Goal: Transaction & Acquisition: Purchase product/service

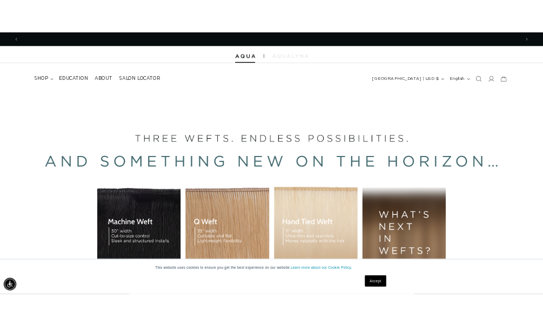
scroll to position [0, 952]
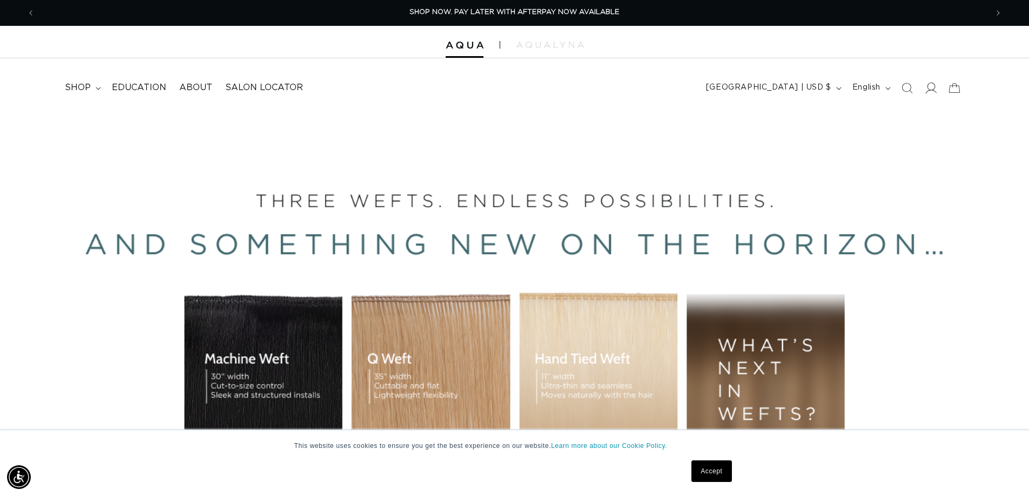
click at [933, 88] on icon at bounding box center [930, 87] width 11 height 11
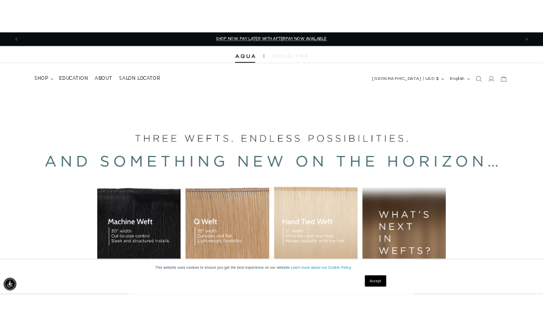
scroll to position [0, 466]
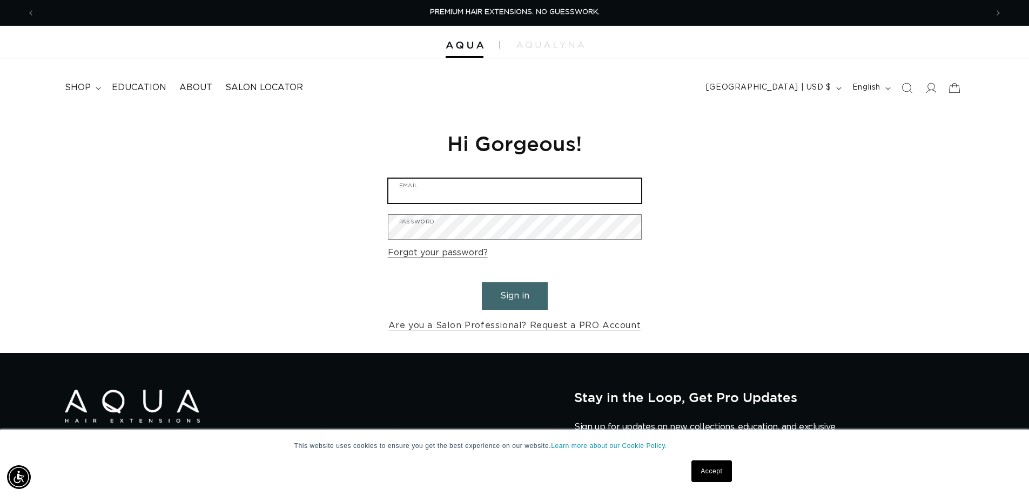
click at [441, 194] on input "Email" at bounding box center [514, 191] width 253 height 24
type input "samantha.chastain22@gmail.com"
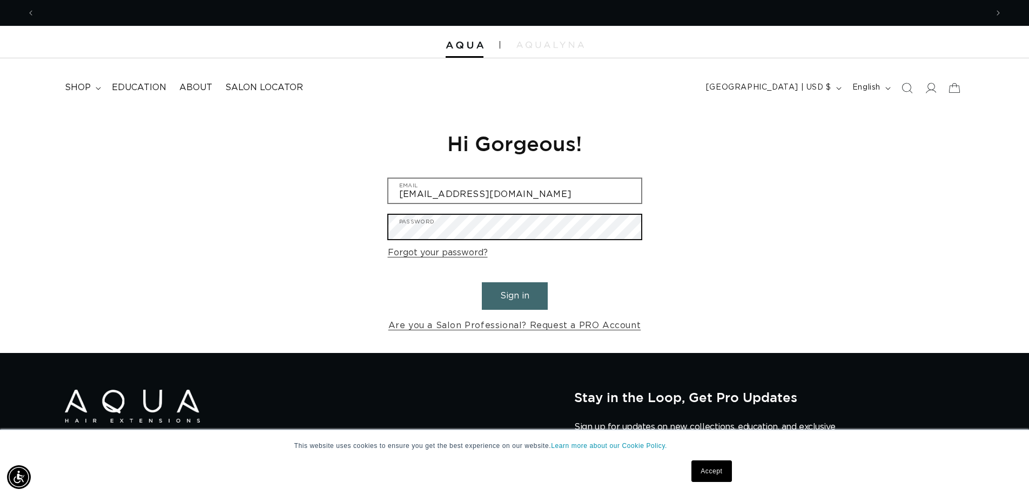
scroll to position [0, 0]
click at [482, 283] on button "Sign in" at bounding box center [515, 297] width 66 height 28
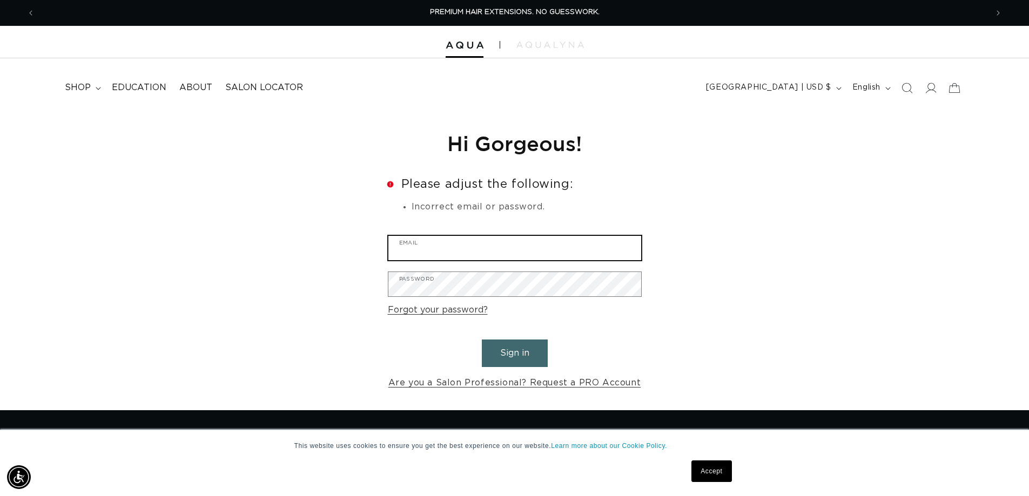
click at [433, 248] on input "Email" at bounding box center [514, 248] width 253 height 24
type input "samantha.chastain22@gmail.com"
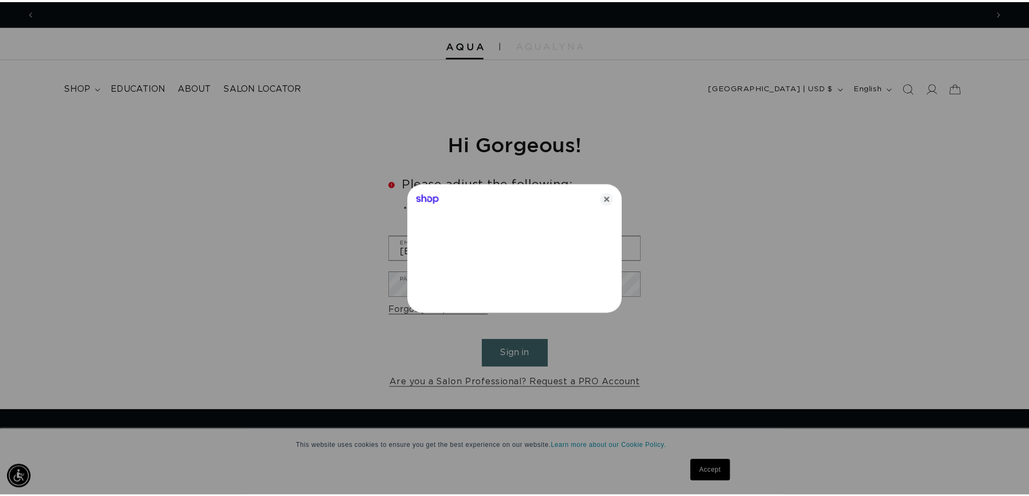
scroll to position [0, 961]
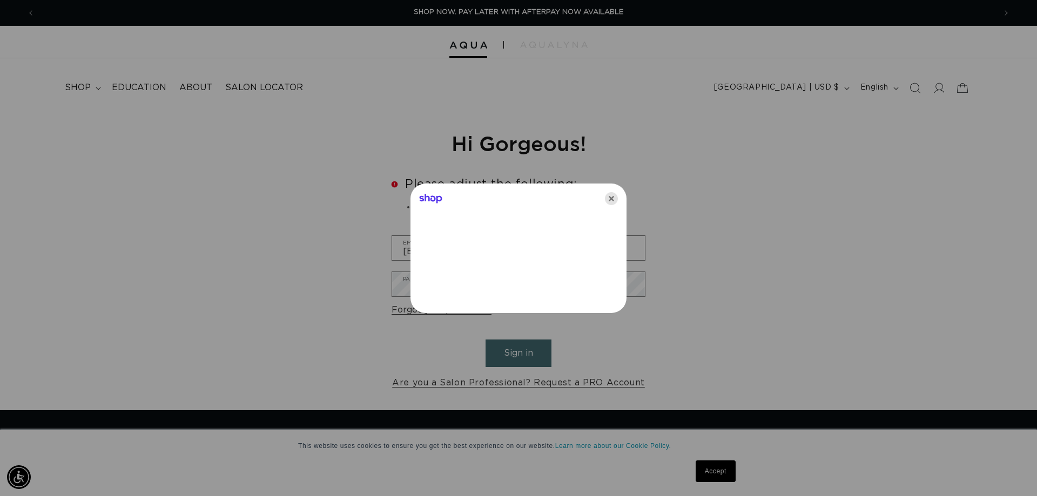
click at [610, 198] on icon "Close" at bounding box center [611, 198] width 13 height 13
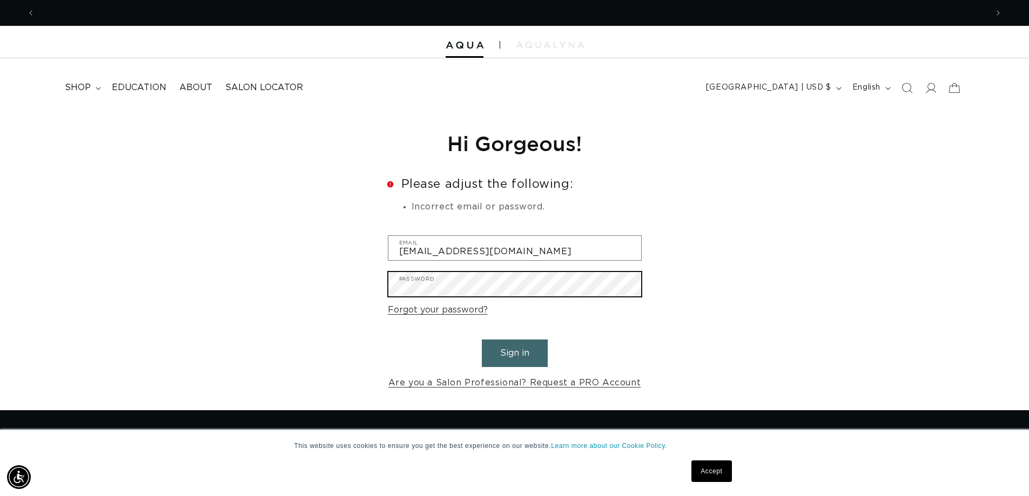
scroll to position [0, 1905]
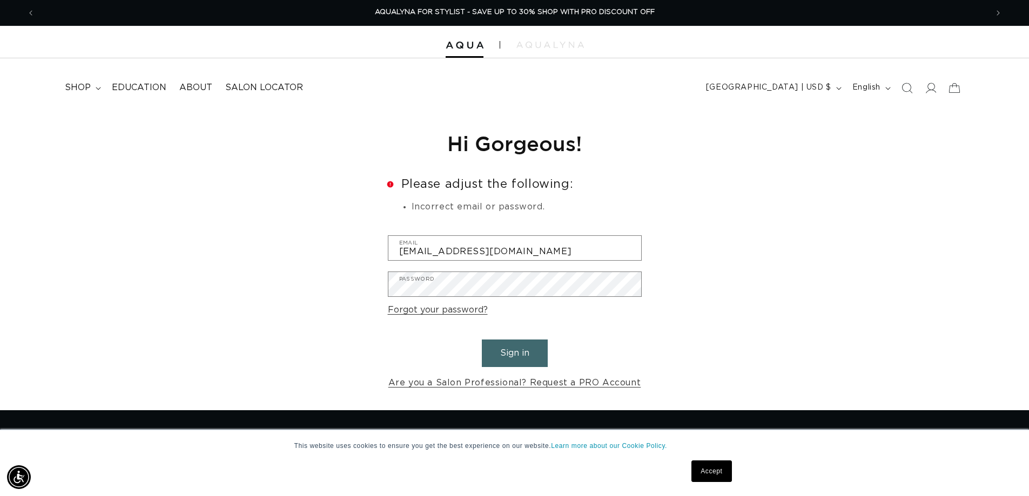
click at [532, 350] on button "Sign in" at bounding box center [515, 354] width 66 height 28
type input "samantha.chastain22@gmail.com"
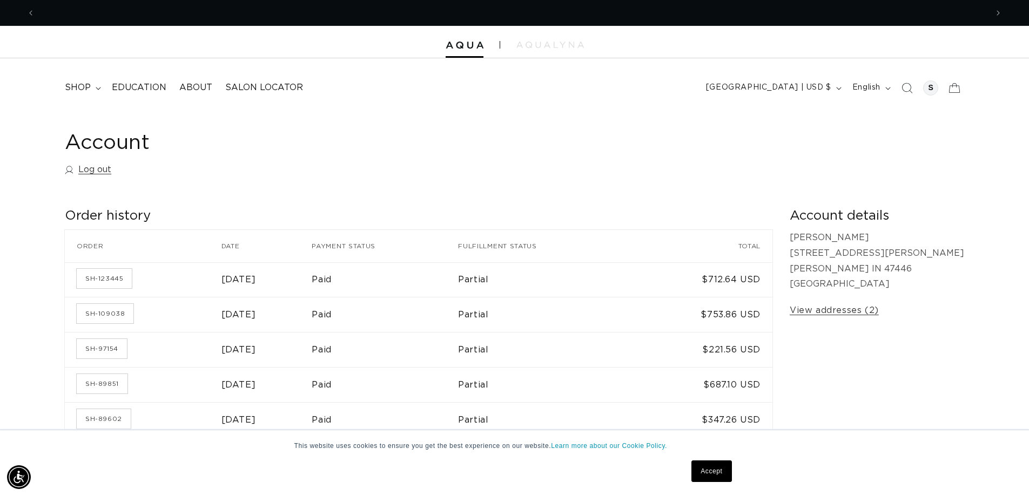
scroll to position [0, 1905]
click at [466, 52] on div at bounding box center [514, 42] width 1029 height 32
click at [469, 45] on img at bounding box center [465, 46] width 38 height 8
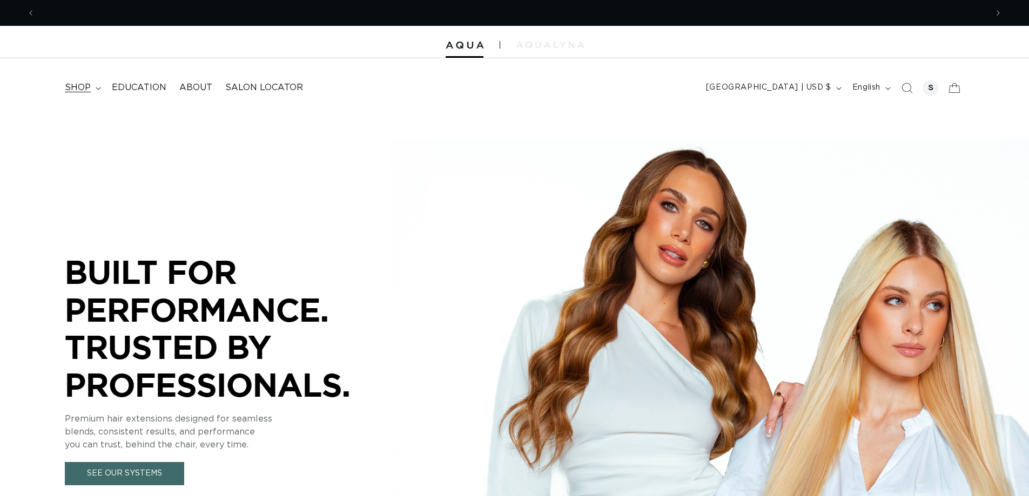
click at [92, 86] on summary "shop" at bounding box center [81, 88] width 47 height 24
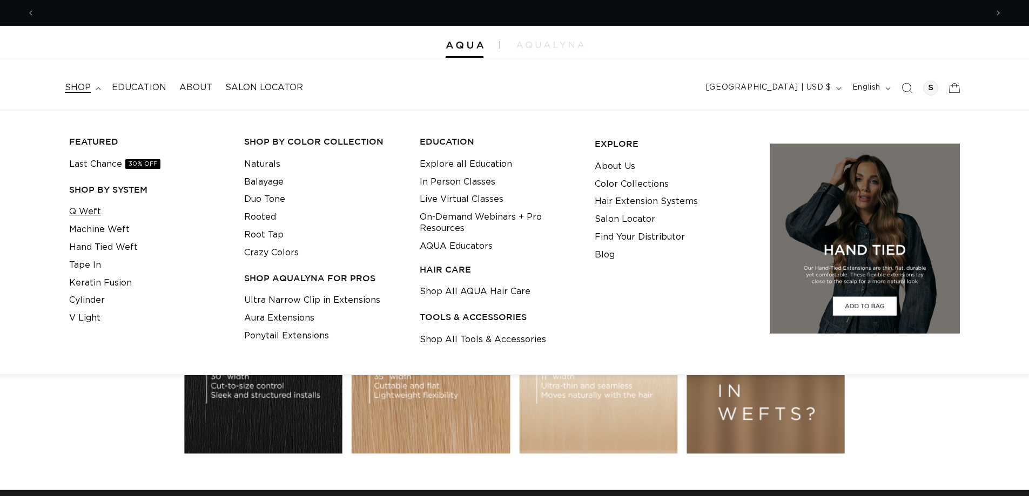
scroll to position [0, 1905]
click at [93, 215] on link "Q Weft" at bounding box center [85, 212] width 32 height 18
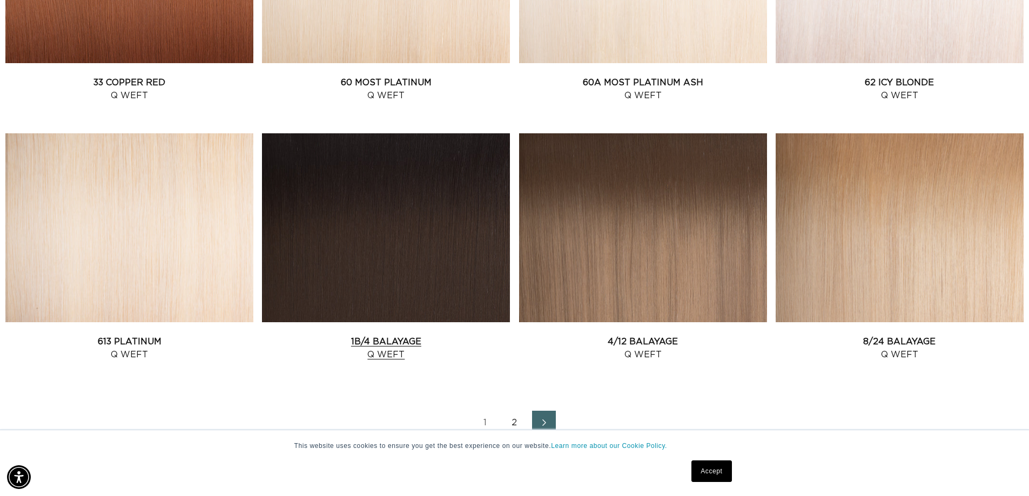
scroll to position [0, 952]
click at [512, 421] on link "2" at bounding box center [515, 423] width 24 height 24
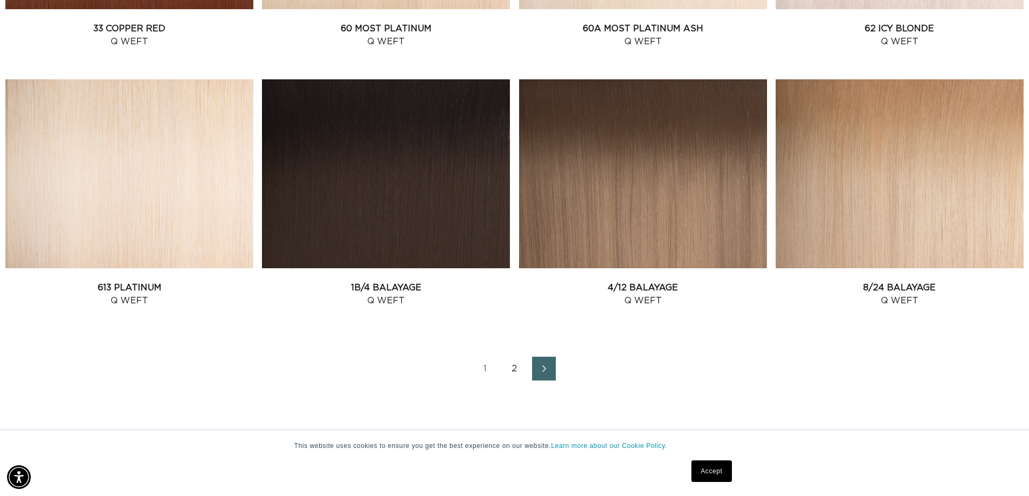
scroll to position [0, 1905]
click at [536, 361] on link "Next page" at bounding box center [544, 369] width 24 height 24
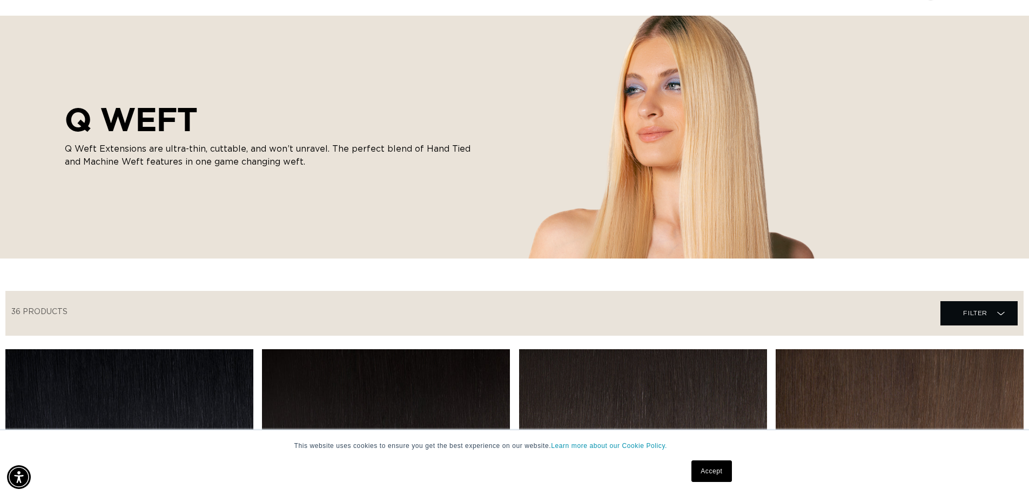
scroll to position [0, 0]
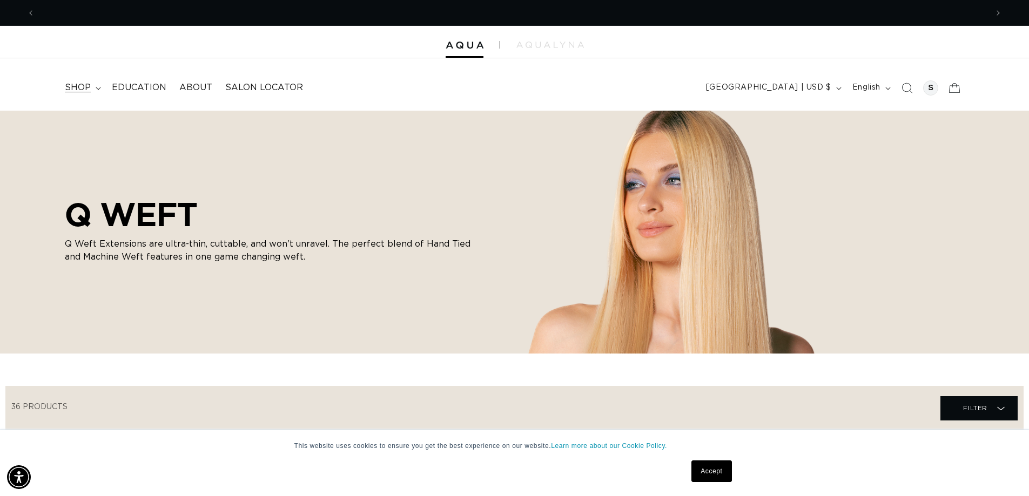
click at [96, 87] on icon at bounding box center [98, 88] width 5 height 3
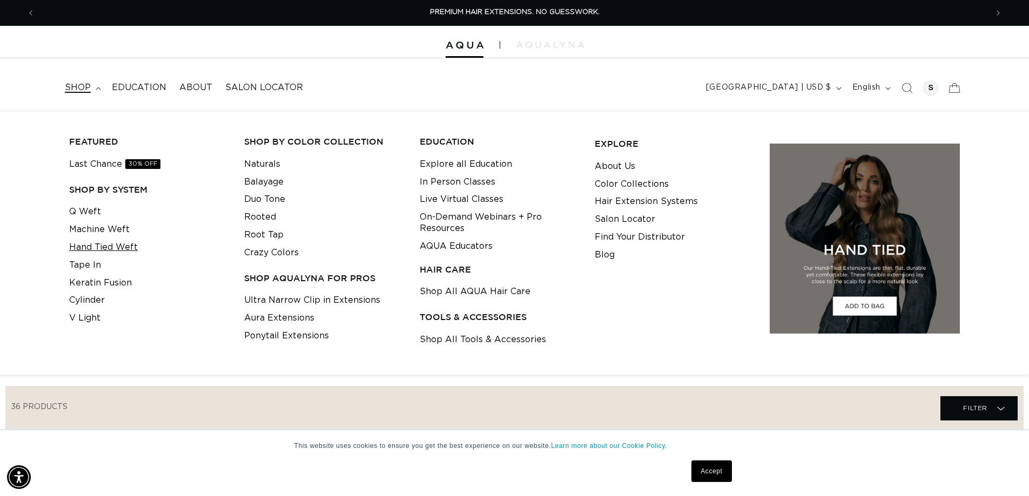
click at [105, 245] on link "Hand Tied Weft" at bounding box center [103, 248] width 69 height 18
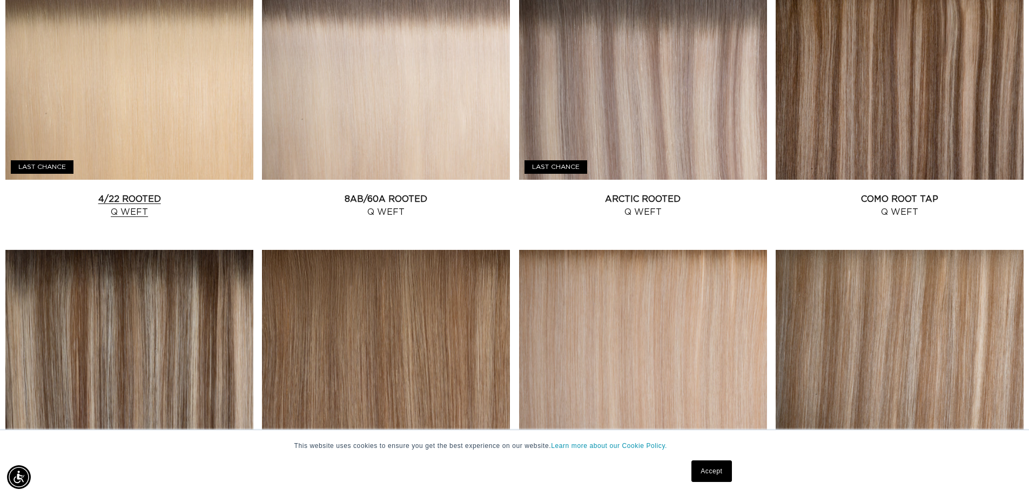
scroll to position [0, 952]
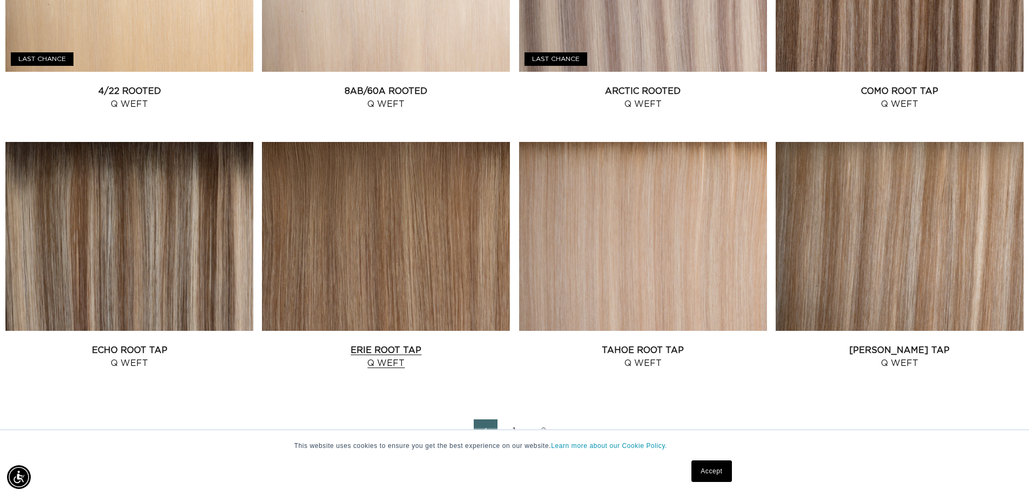
click at [428, 344] on link "Erie Root Tap Q Weft" at bounding box center [386, 357] width 248 height 26
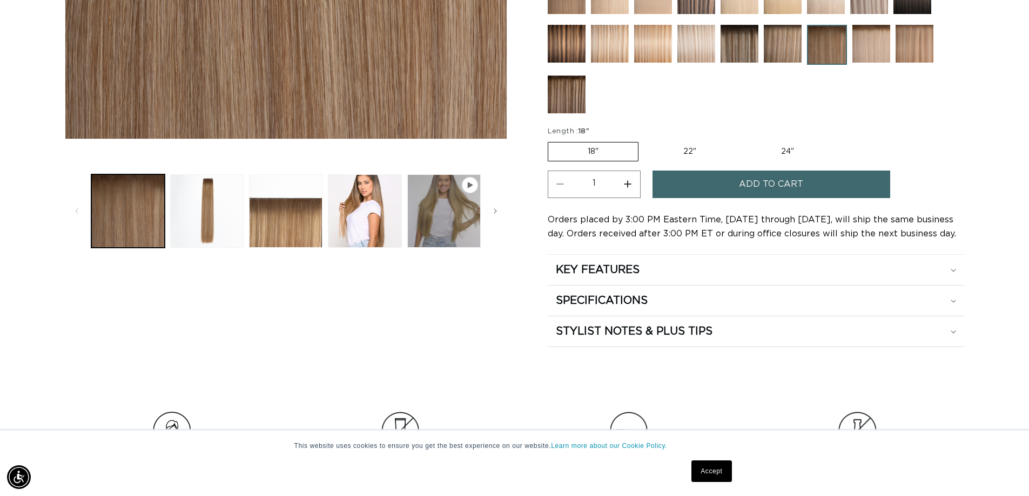
scroll to position [432, 0]
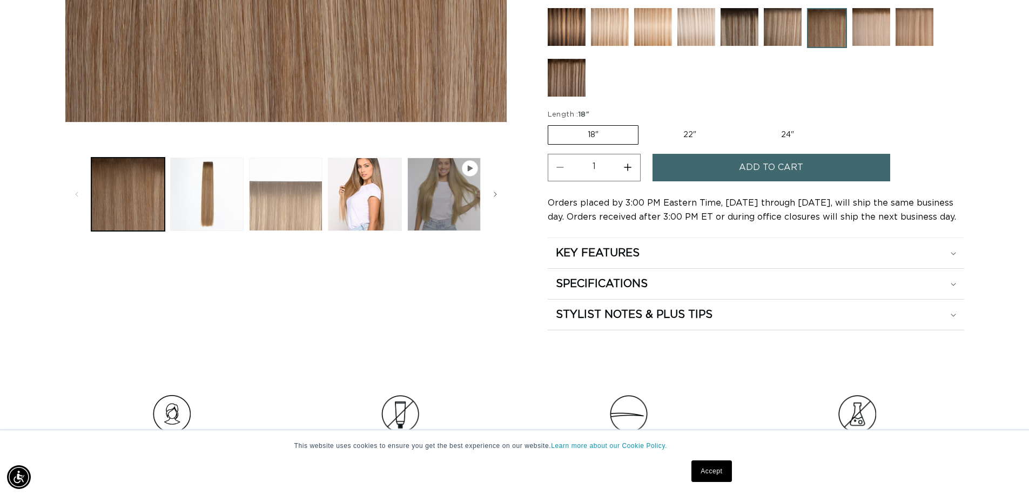
click at [292, 216] on button "Load image 3 in gallery view" at bounding box center [285, 194] width 73 height 73
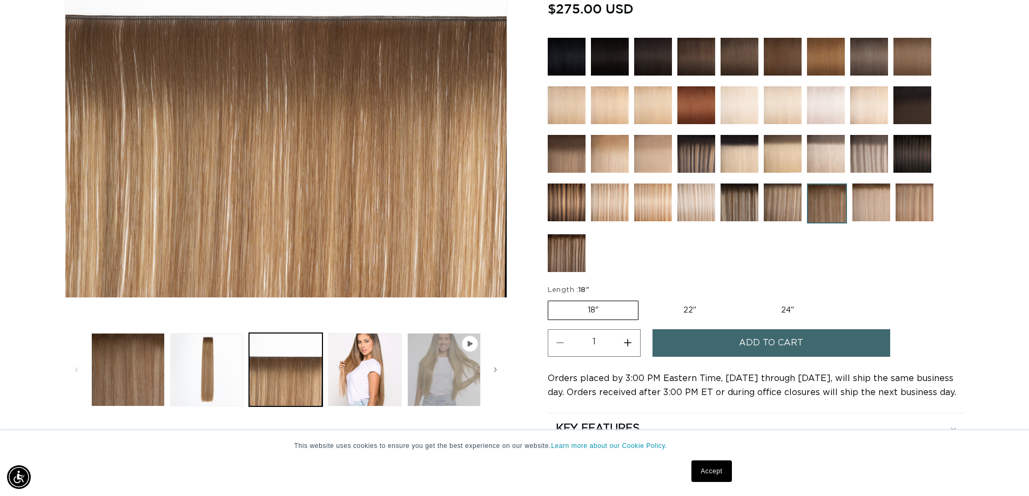
scroll to position [257, 0]
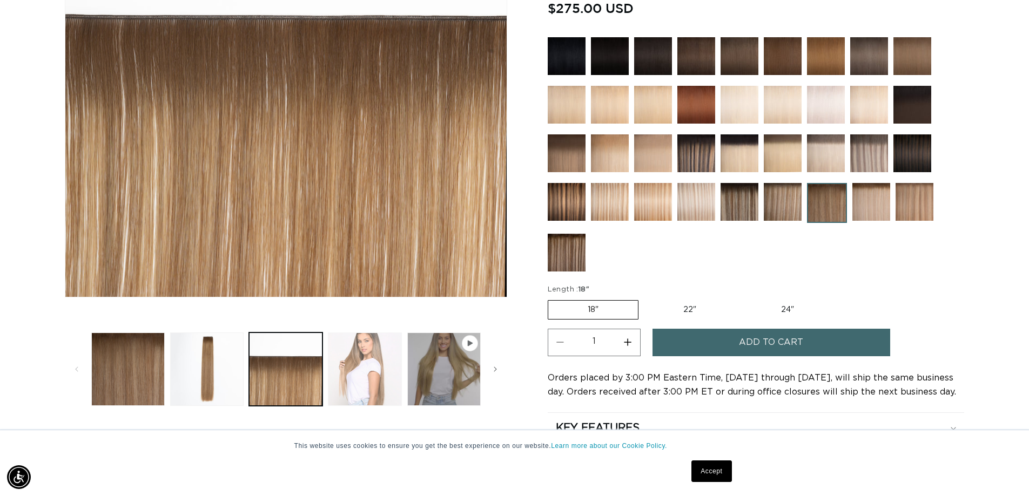
click at [394, 373] on button "Load image 4 in gallery view" at bounding box center [364, 369] width 73 height 73
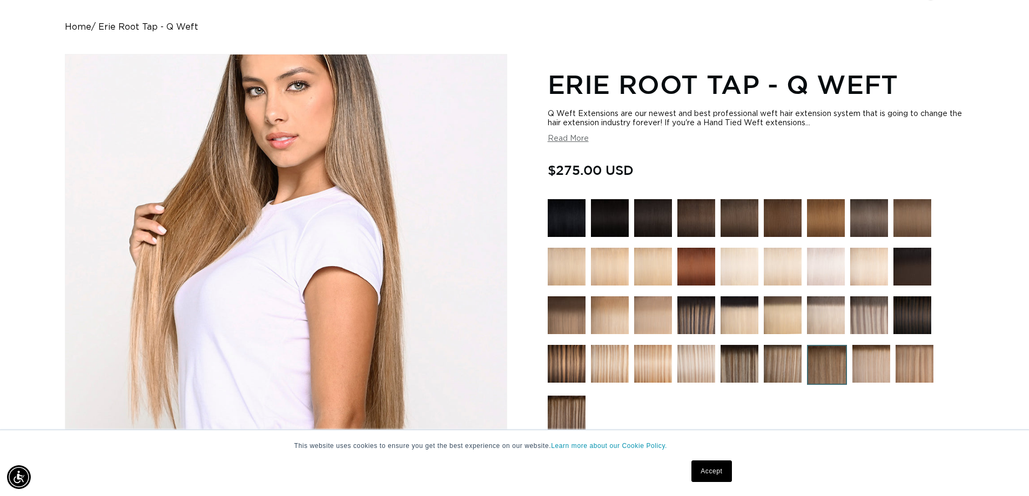
scroll to position [0, 1905]
click at [563, 136] on button "Read More" at bounding box center [568, 139] width 41 height 9
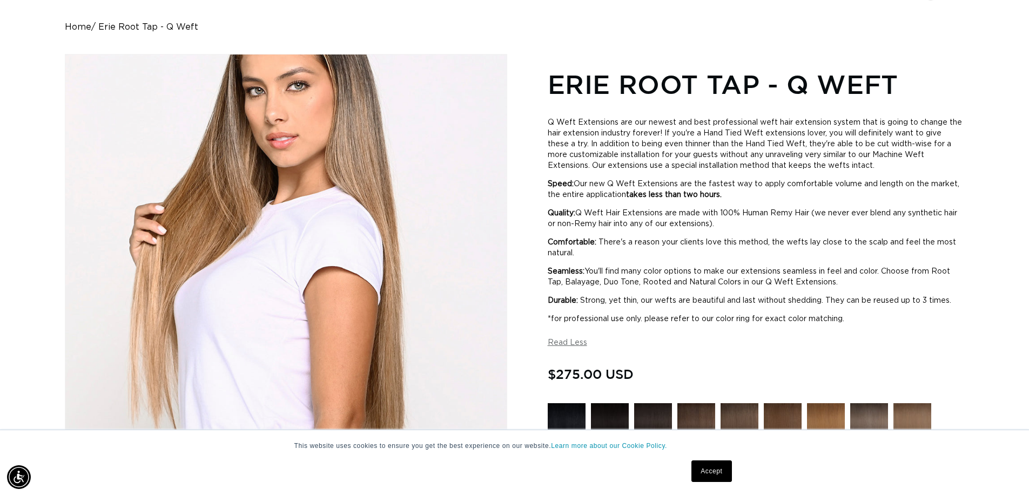
scroll to position [0, 952]
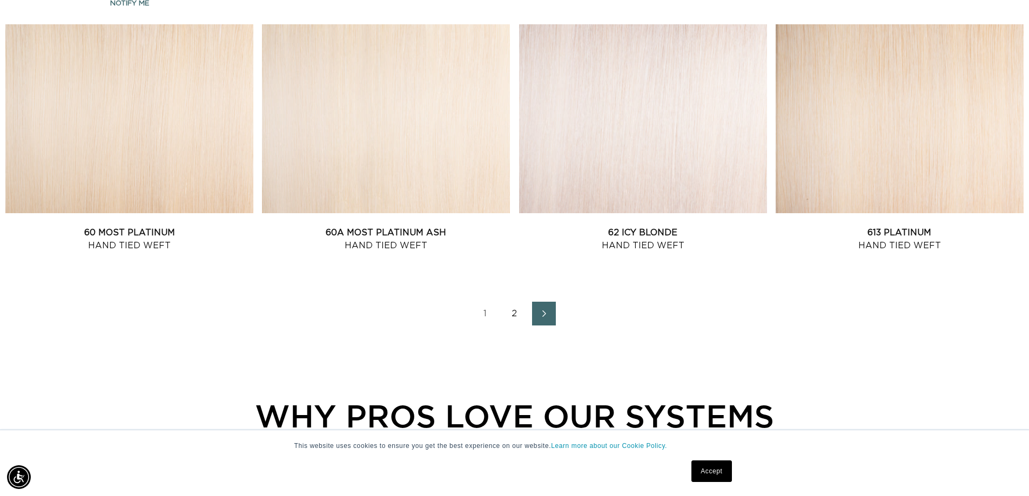
click at [515, 314] on link "2" at bounding box center [515, 314] width 24 height 24
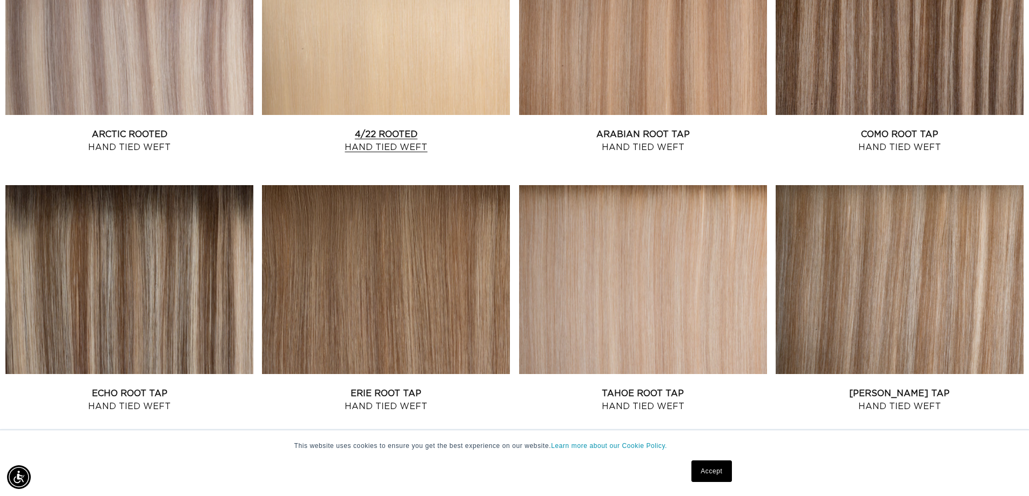
scroll to position [0, 952]
click at [424, 387] on link "Erie Root Tap Hand Tied Weft" at bounding box center [386, 400] width 248 height 26
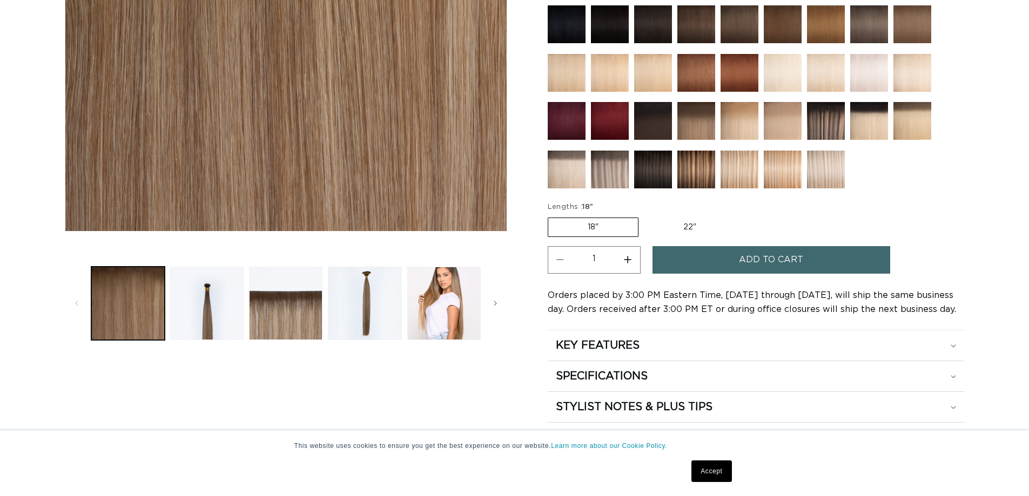
scroll to position [324, 0]
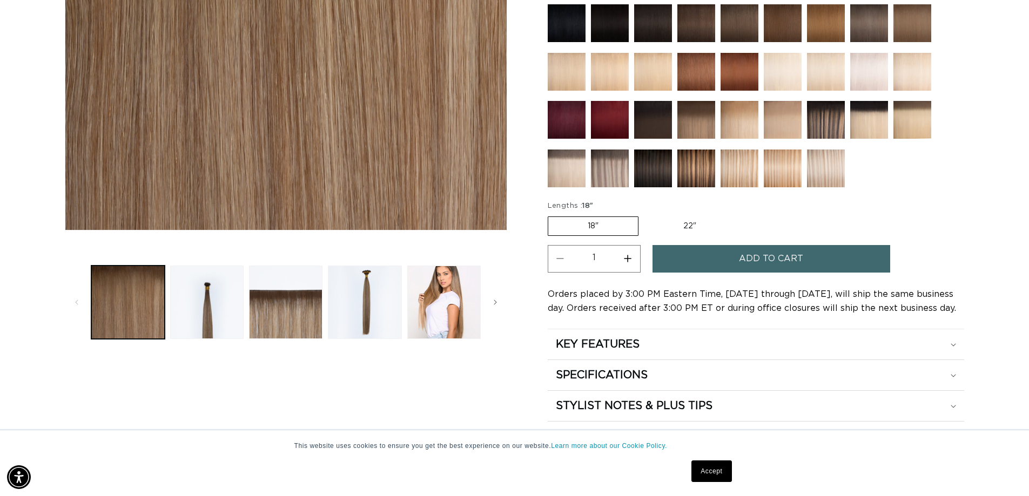
click at [711, 471] on link "Accept" at bounding box center [711, 472] width 40 height 22
click at [682, 222] on label "22" Variant sold out or unavailable" at bounding box center [690, 226] width 92 height 18
click at [644, 215] on input "22" Variant sold out or unavailable" at bounding box center [644, 214] width 1 height 1
radio input "true"
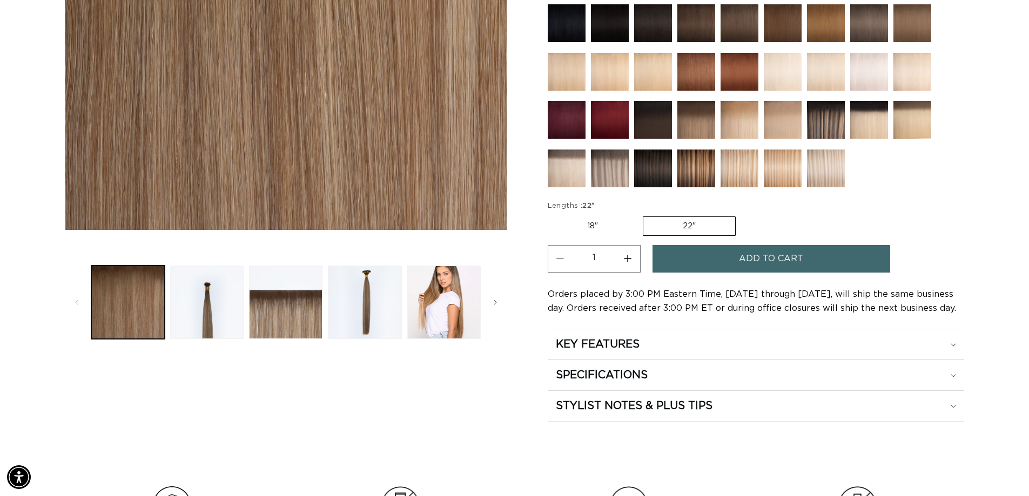
click at [629, 260] on button "Increase quantity for Erie Root Tap - Hand Tied Weft" at bounding box center [628, 259] width 24 height 28
type input "2"
click at [707, 260] on button "Add to cart" at bounding box center [772, 259] width 238 height 28
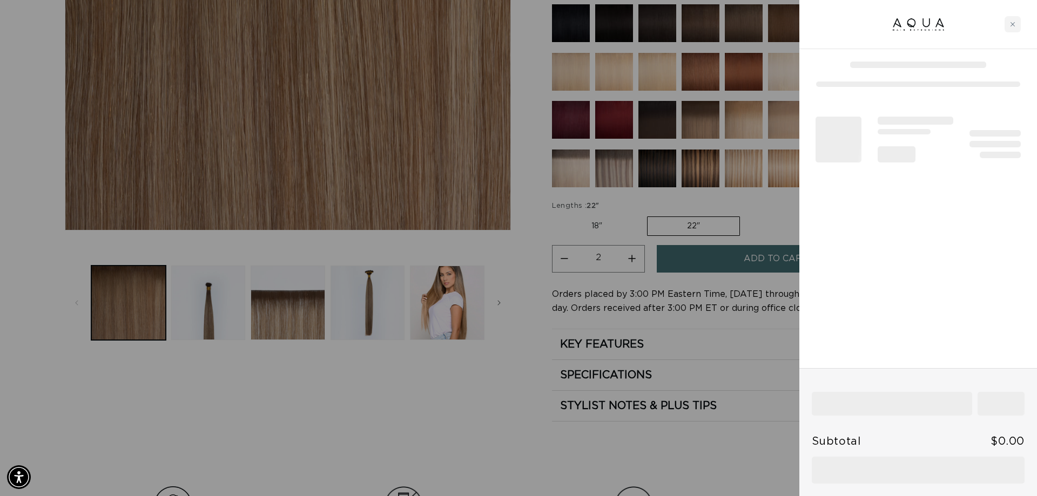
scroll to position [0, 961]
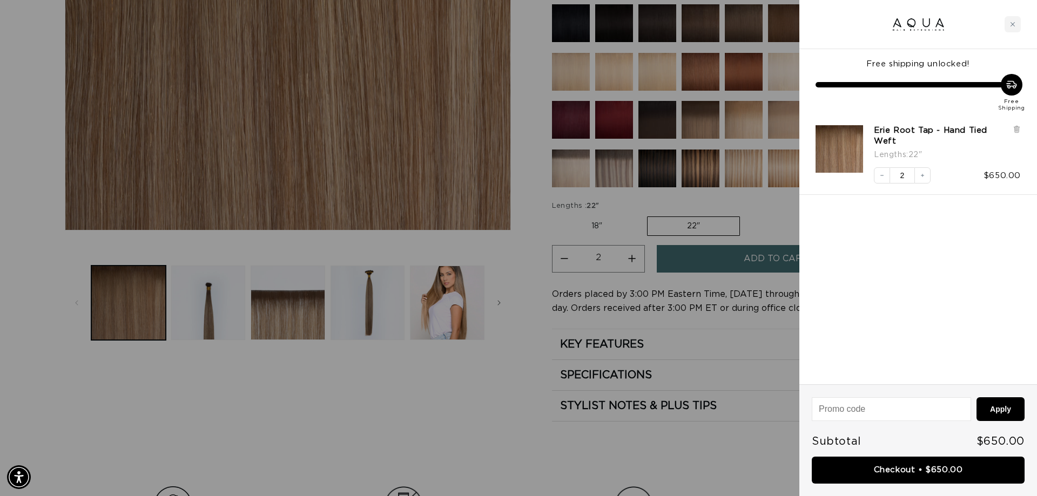
click at [39, 255] on div at bounding box center [518, 248] width 1037 height 496
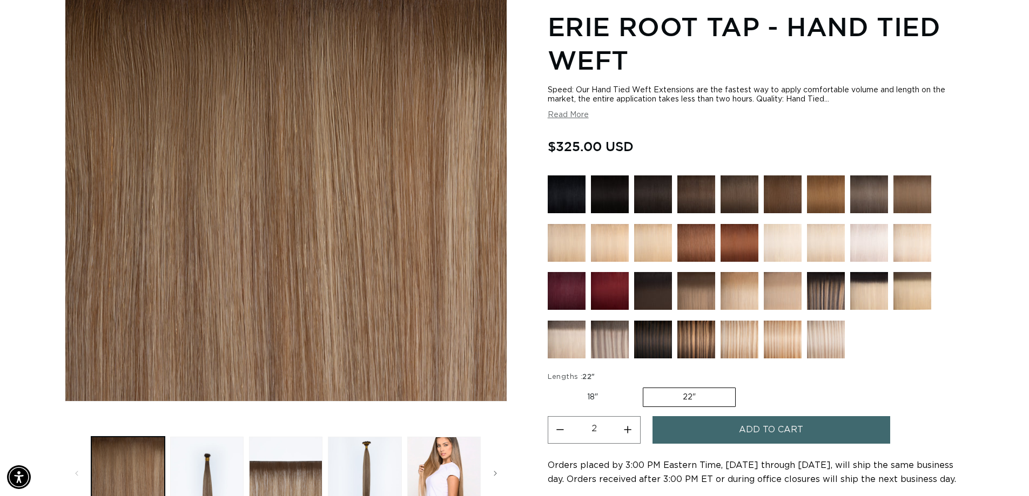
scroll to position [0, 0]
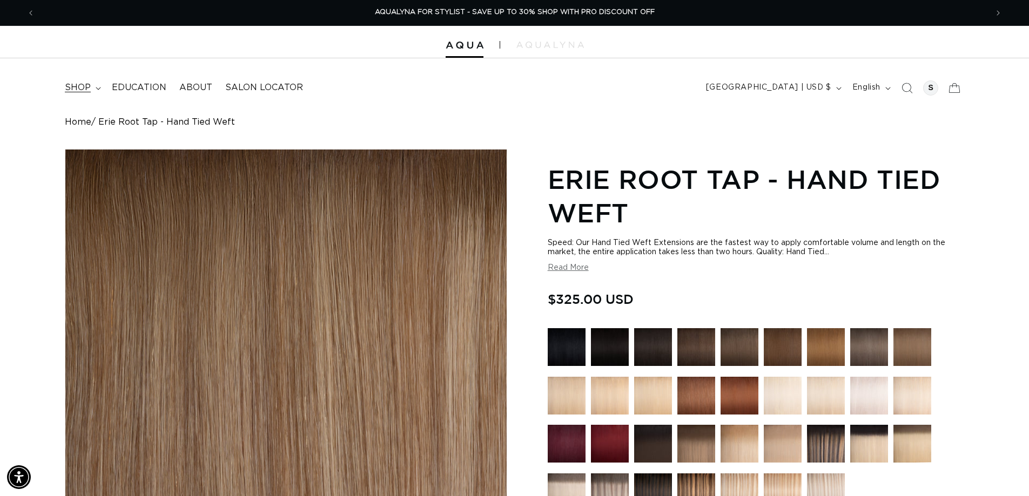
click at [95, 91] on summary "shop" at bounding box center [81, 88] width 47 height 24
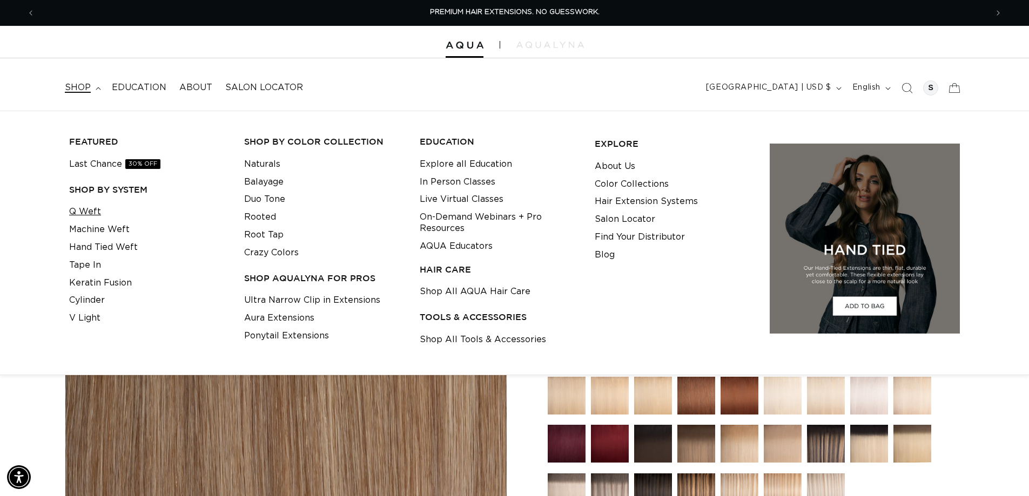
click at [93, 214] on link "Q Weft" at bounding box center [85, 212] width 32 height 18
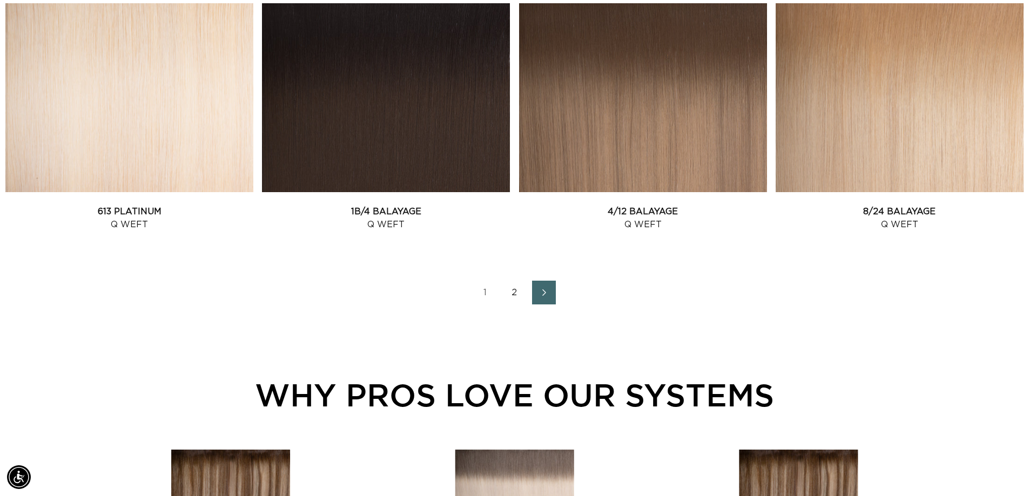
scroll to position [1459, 0]
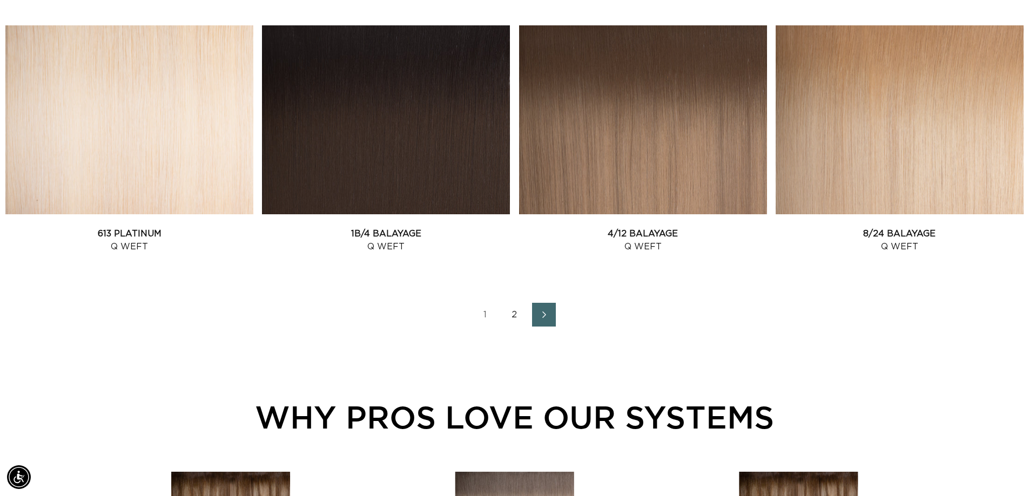
click at [518, 315] on link "2" at bounding box center [515, 315] width 24 height 24
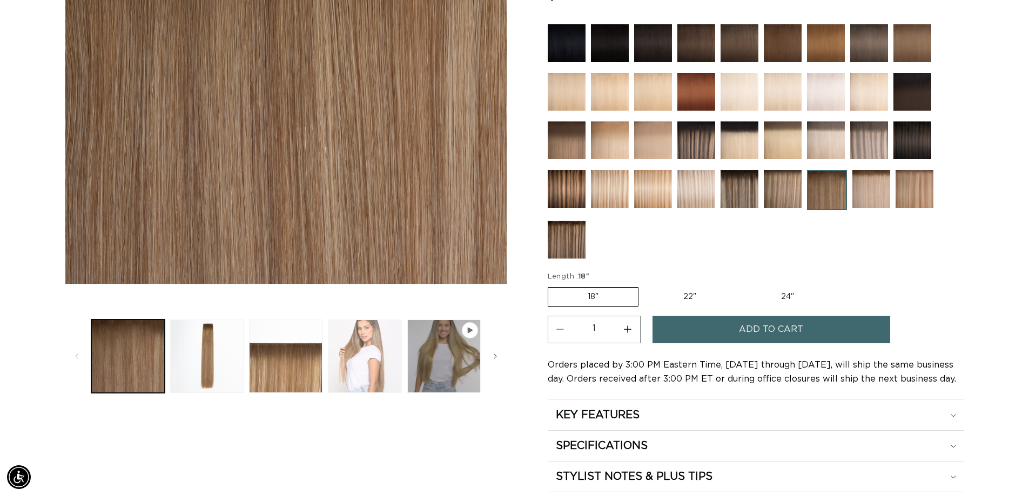
scroll to position [0, 952]
click at [696, 294] on label "22" Variant sold out or unavailable" at bounding box center [690, 297] width 92 height 18
click at [644, 286] on input "22" Variant sold out or unavailable" at bounding box center [644, 285] width 1 height 1
radio input "true"
click at [626, 329] on button "Increase quantity for Erie Root Tap - Q Weft" at bounding box center [628, 330] width 24 height 28
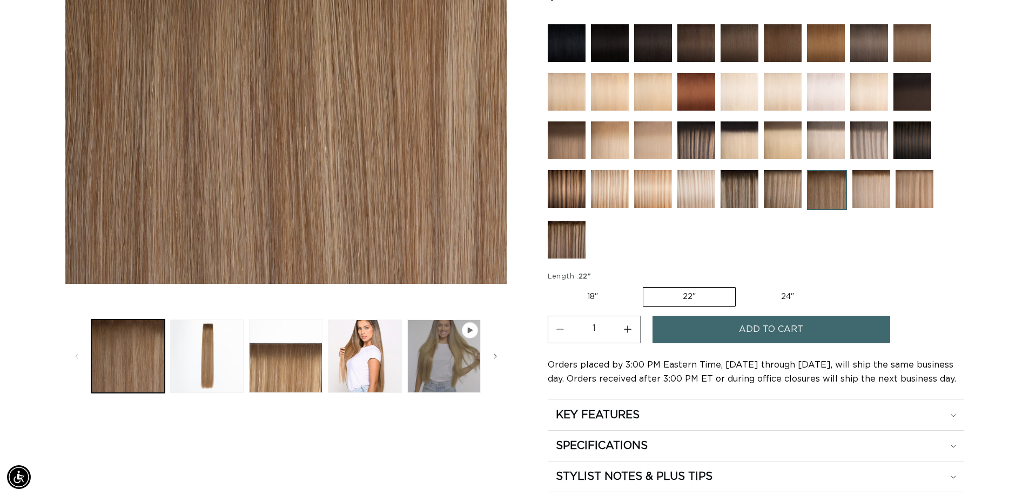
type input "2"
click at [698, 328] on button "Add to cart" at bounding box center [772, 330] width 238 height 28
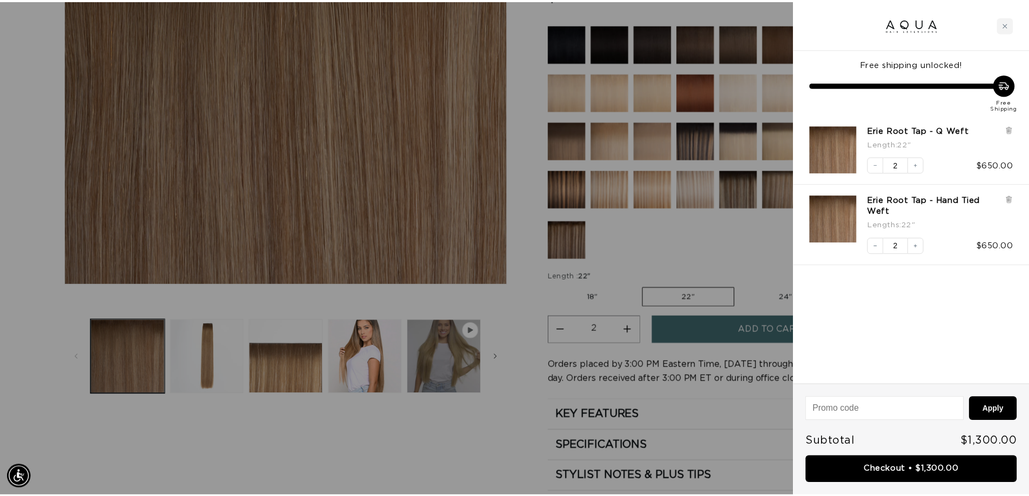
scroll to position [0, 1921]
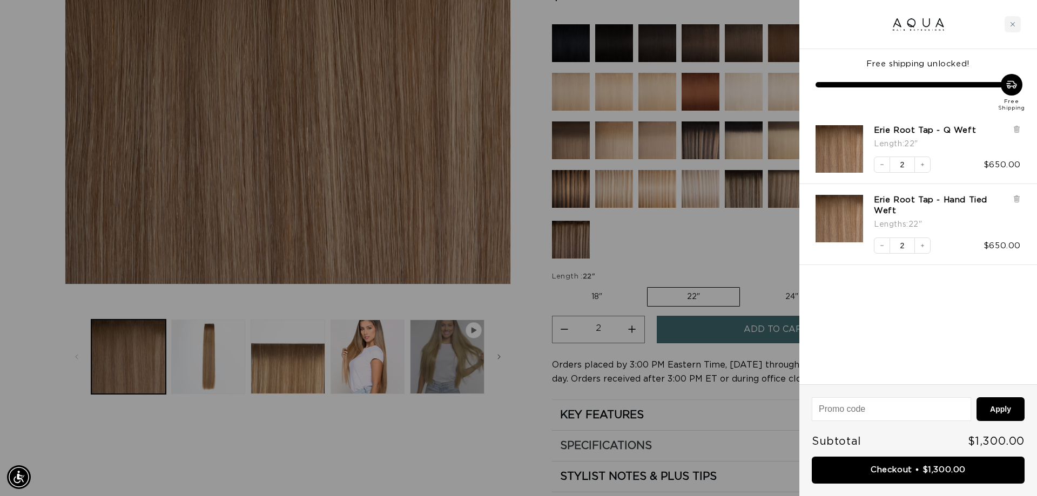
click at [549, 452] on div at bounding box center [518, 248] width 1037 height 496
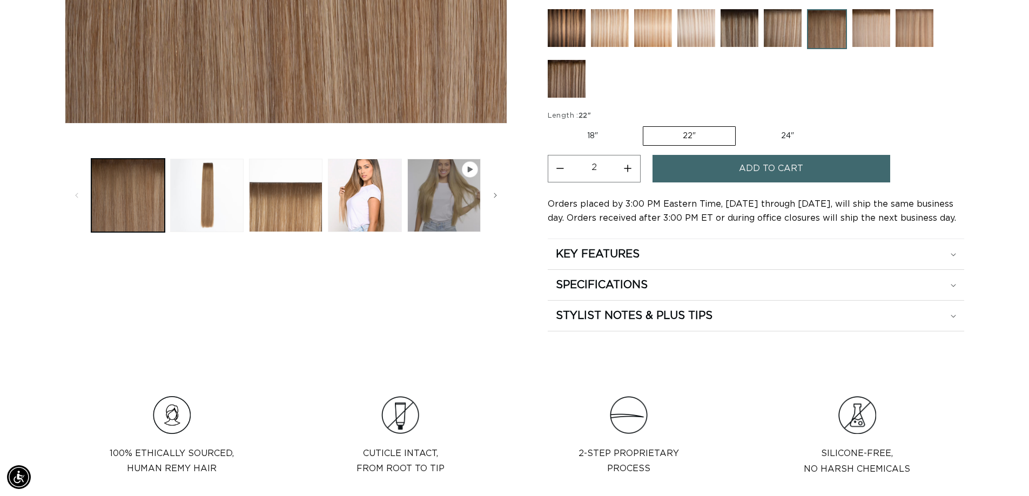
scroll to position [432, 0]
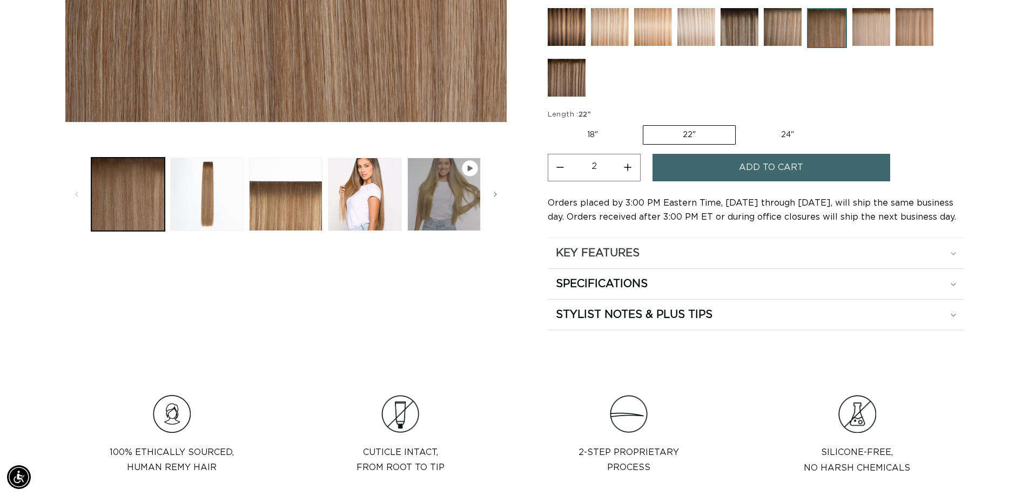
click at [657, 257] on div "KEY FEATURES" at bounding box center [756, 253] width 400 height 14
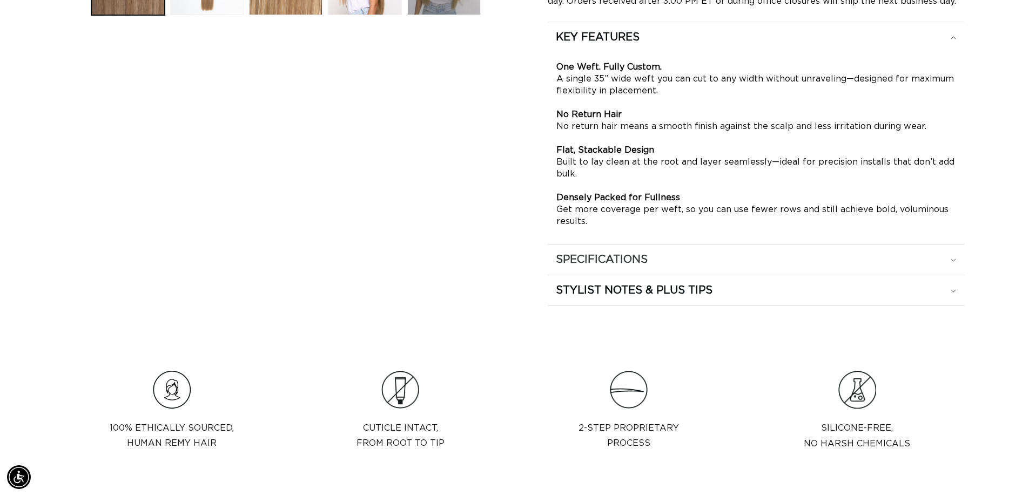
scroll to position [0, 1905]
click at [639, 256] on h2 "SPECIFICATIONS" at bounding box center [602, 260] width 92 height 14
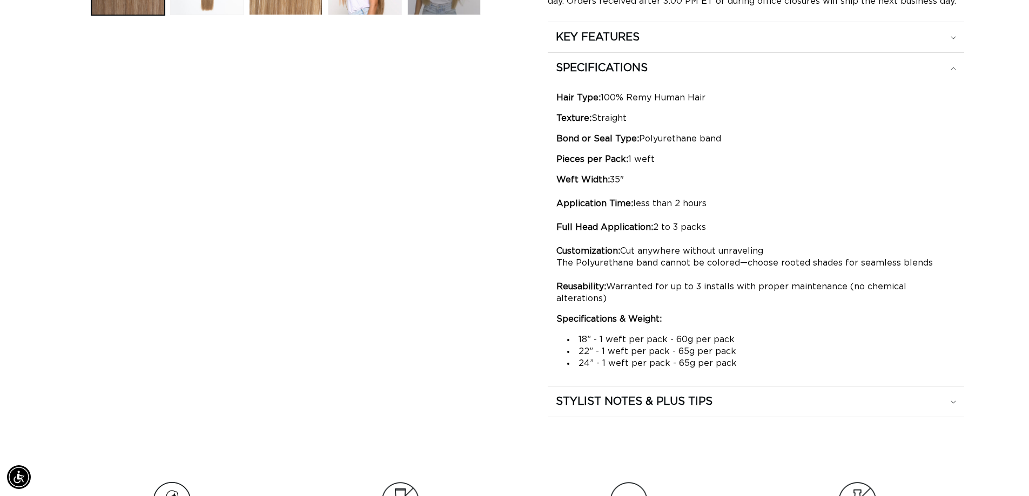
scroll to position [0, 952]
click at [695, 395] on h2 "STYLIST NOTES & PLUS TIPS" at bounding box center [634, 402] width 157 height 14
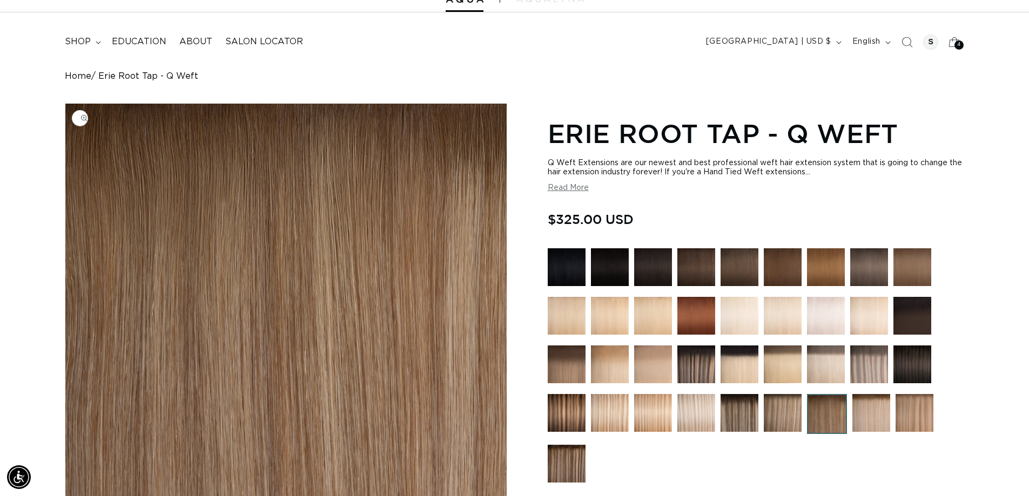
scroll to position [0, 0]
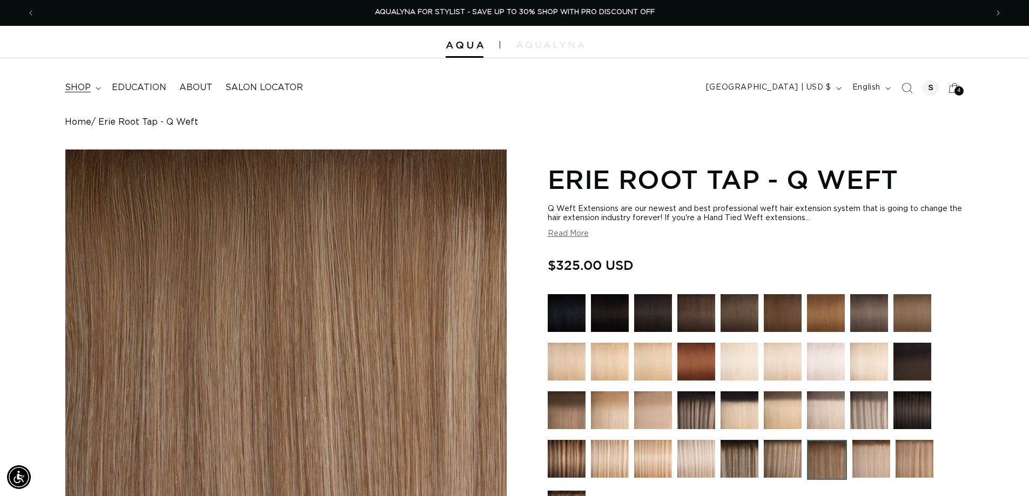
click at [100, 88] on icon at bounding box center [98, 88] width 5 height 3
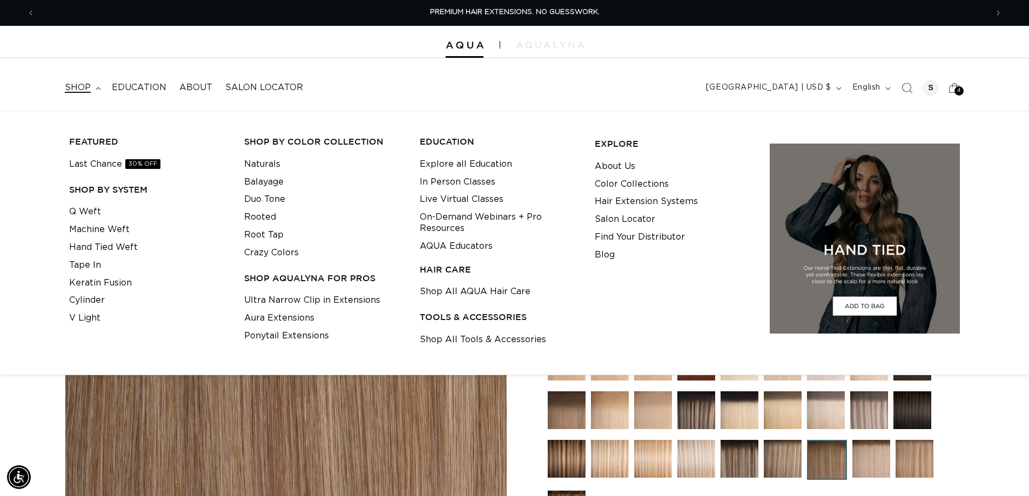
click at [87, 245] on link "Hand Tied Weft" at bounding box center [103, 248] width 69 height 18
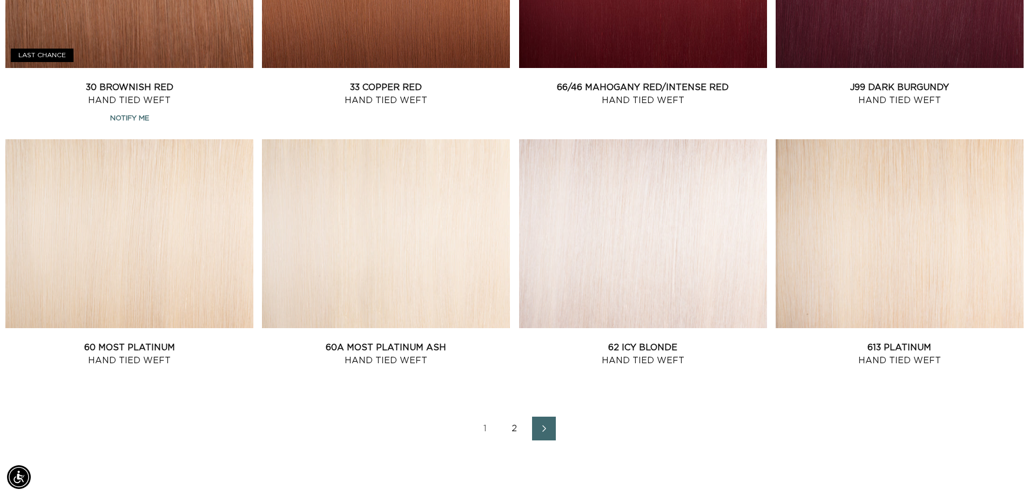
scroll to position [1513, 0]
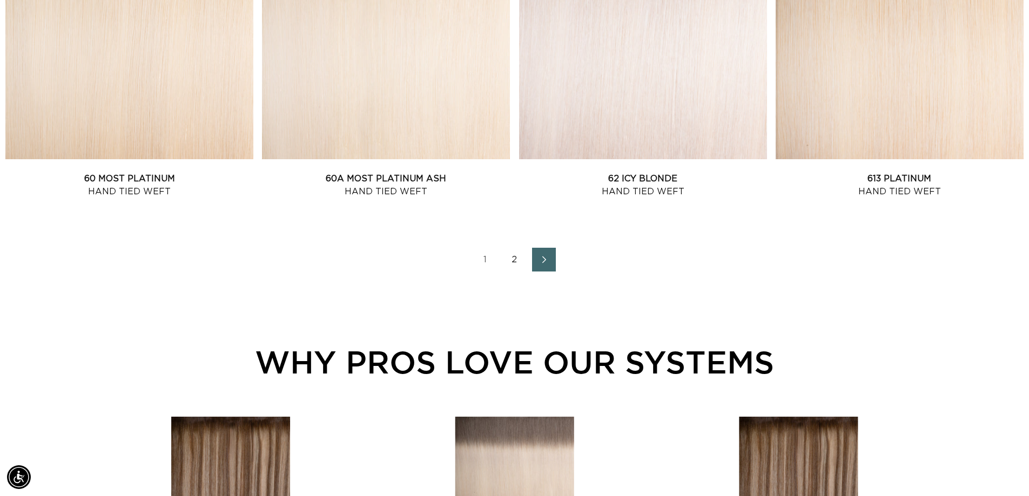
click at [539, 262] on icon "Next page" at bounding box center [545, 260] width 14 height 8
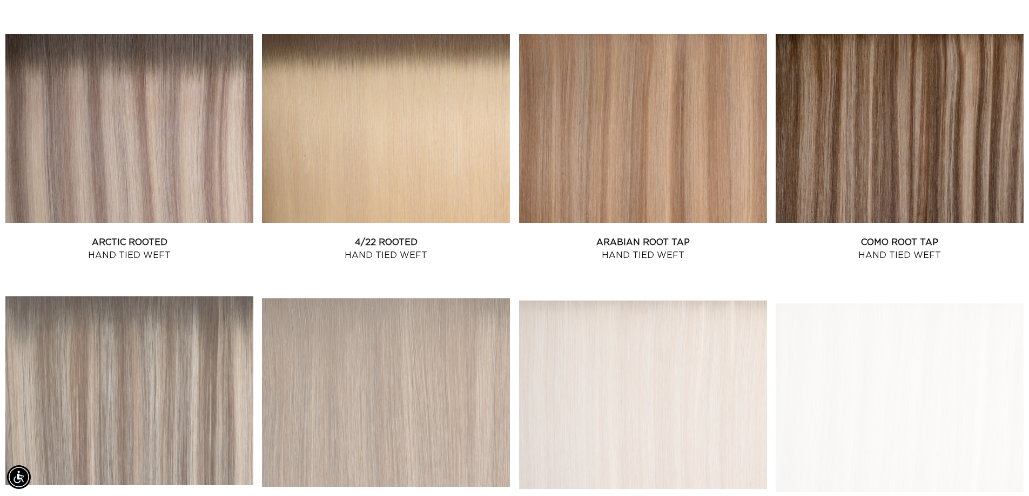
scroll to position [1405, 0]
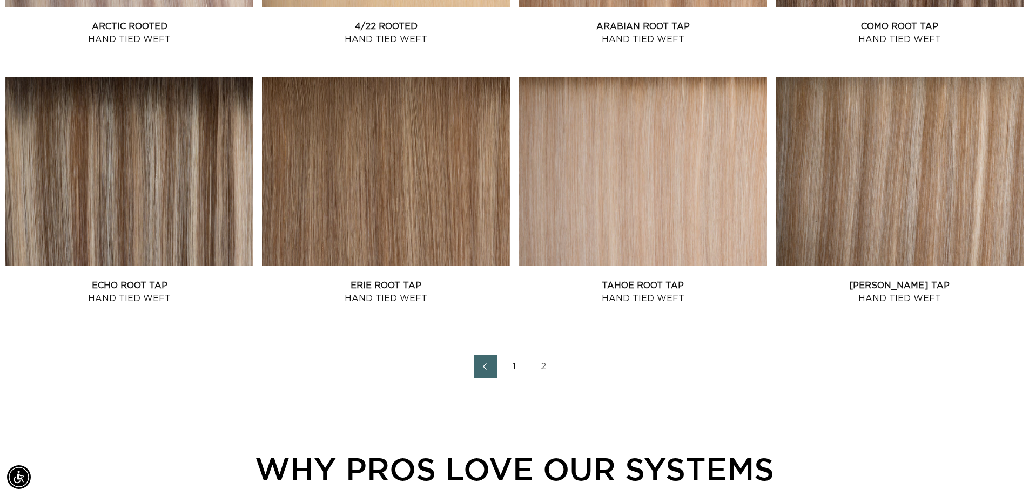
click at [431, 279] on link "Erie Root Tap Hand Tied Weft" at bounding box center [386, 292] width 248 height 26
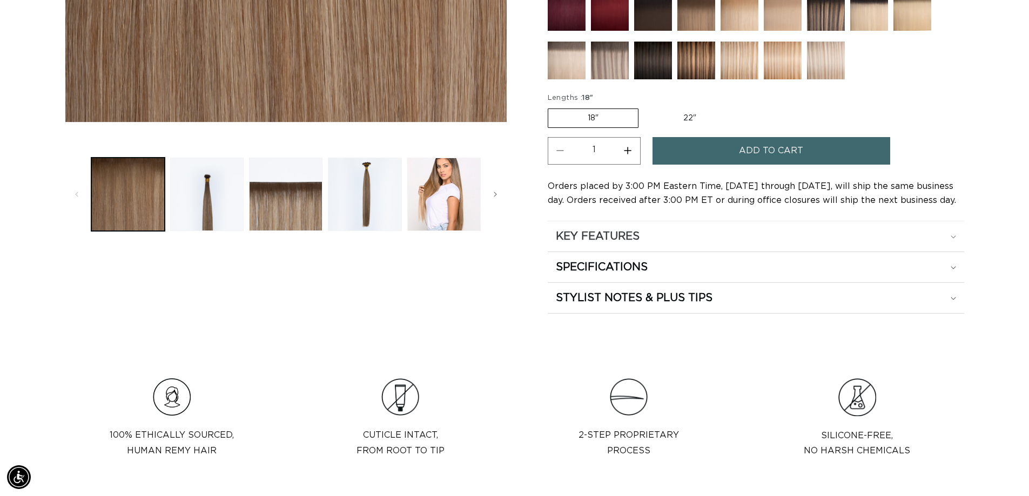
scroll to position [0, 952]
click at [638, 237] on h2 "KEY FEATURES" at bounding box center [598, 237] width 84 height 14
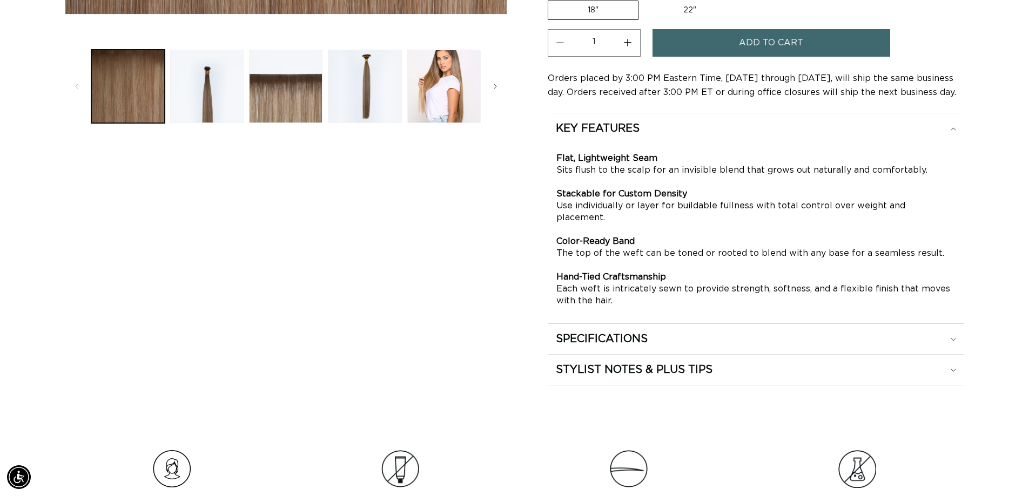
drag, startPoint x: 640, startPoint y: 331, endPoint x: 635, endPoint y: 327, distance: 5.7
click at [637, 332] on h2 "SPECIFICATIONS" at bounding box center [602, 339] width 92 height 14
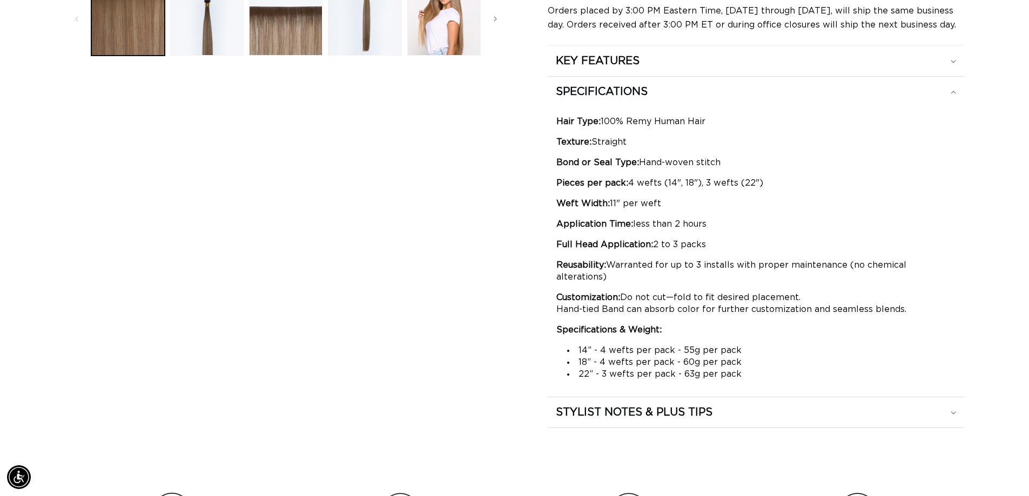
scroll to position [648, 0]
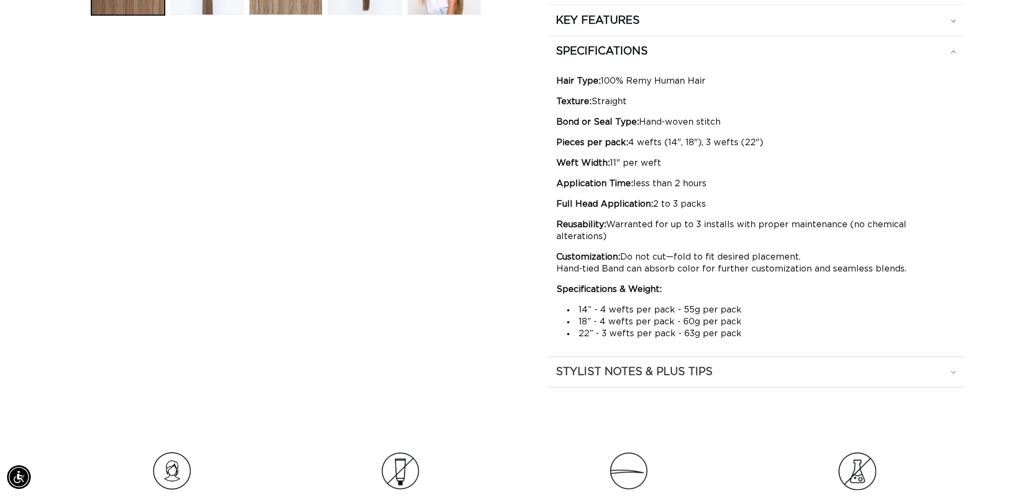
click at [733, 365] on div "STYLIST NOTES & PLUS TIPS" at bounding box center [756, 372] width 400 height 14
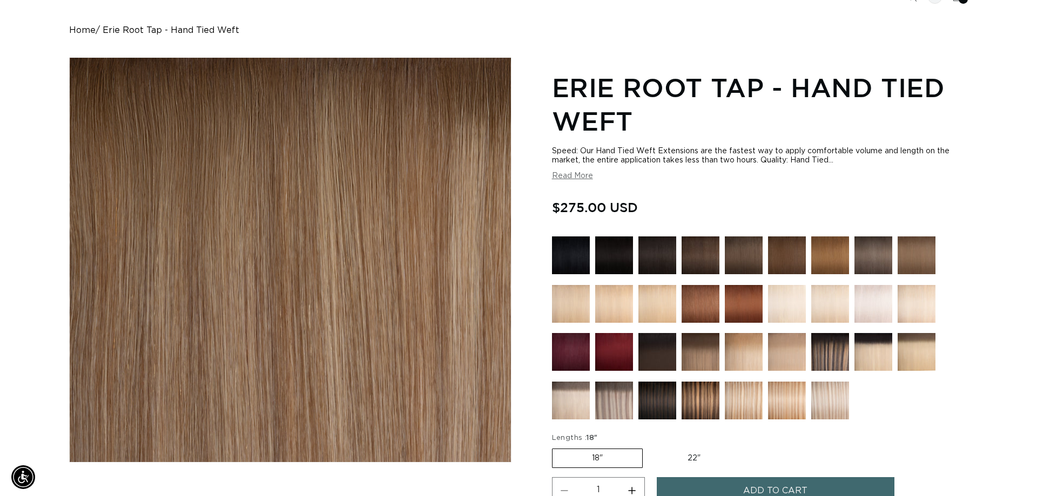
scroll to position [0, 0]
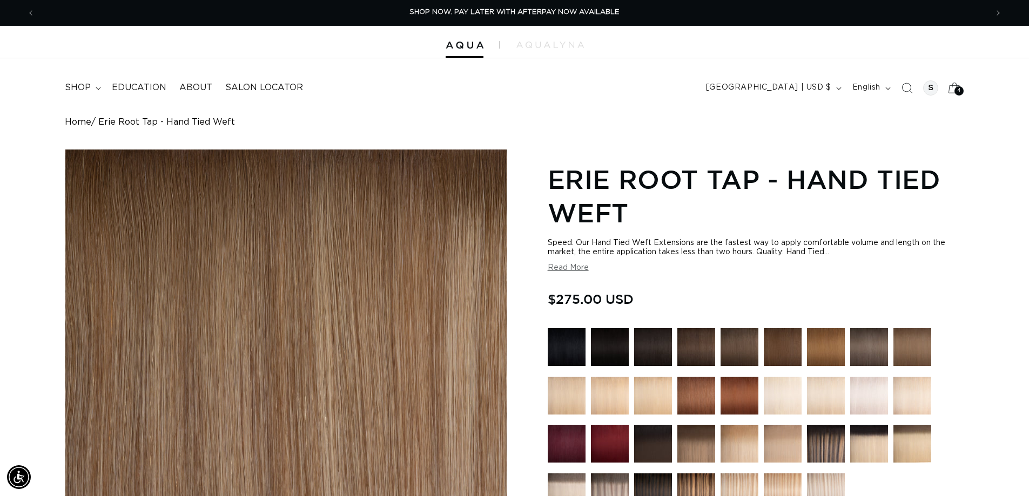
click at [952, 89] on icon at bounding box center [954, 87] width 25 height 25
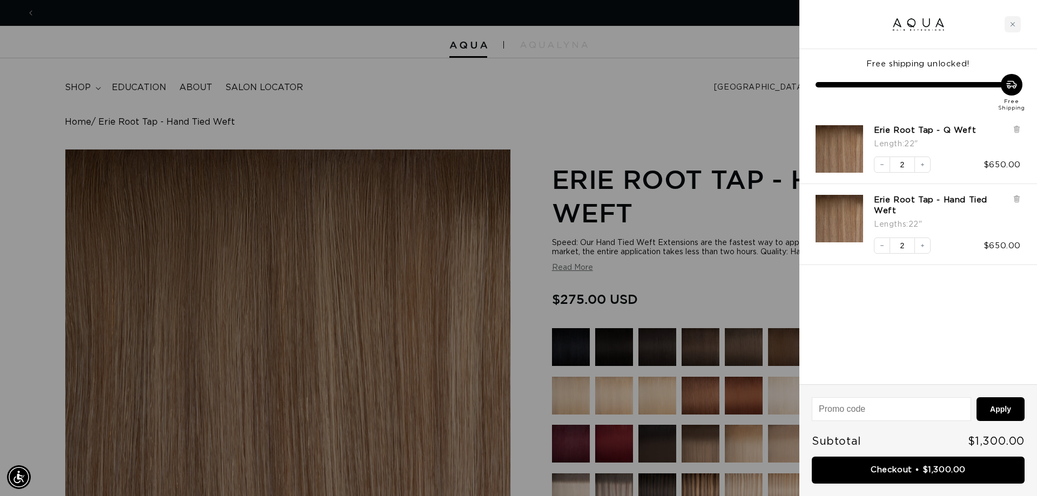
scroll to position [0, 1921]
click at [1019, 202] on icon at bounding box center [1017, 199] width 8 height 8
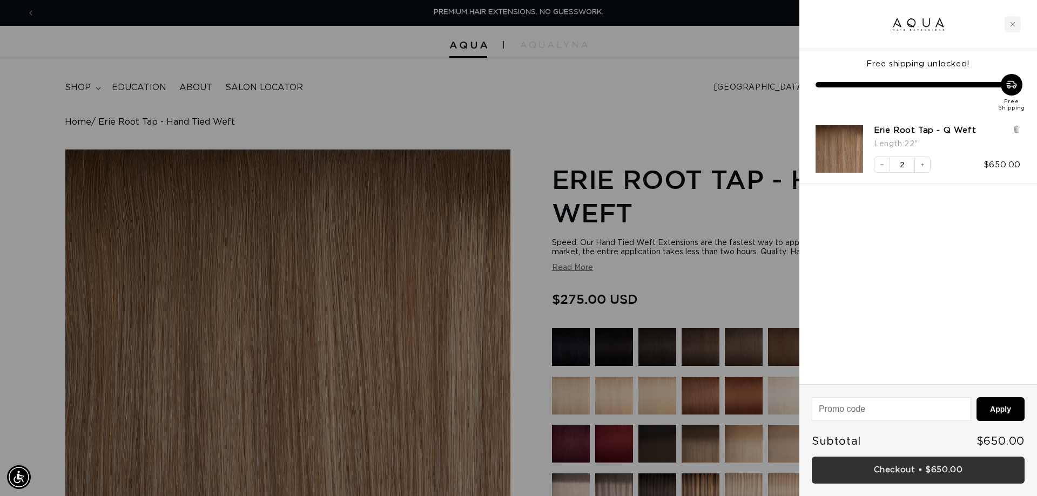
click at [914, 469] on link "Checkout • $650.00" at bounding box center [918, 471] width 213 height 28
